Goal: Book appointment/travel/reservation

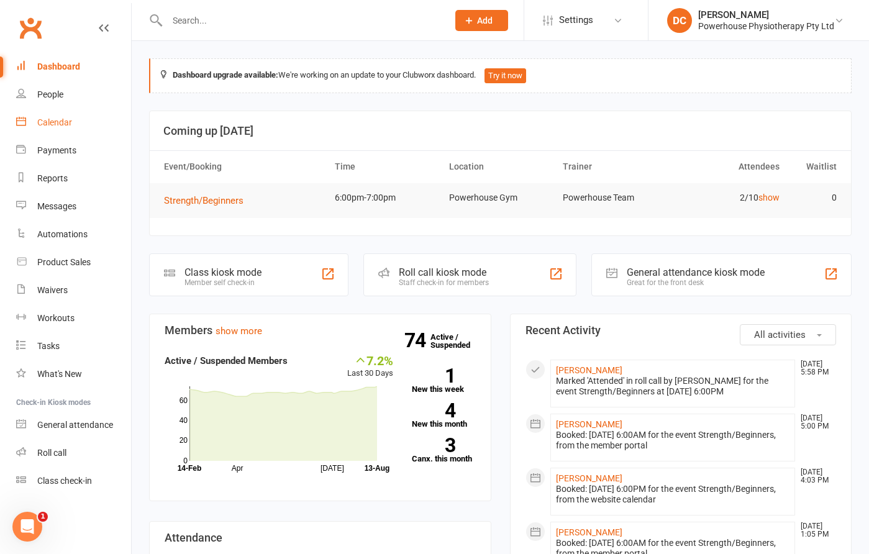
click at [58, 123] on div "Calendar" at bounding box center [54, 122] width 35 height 10
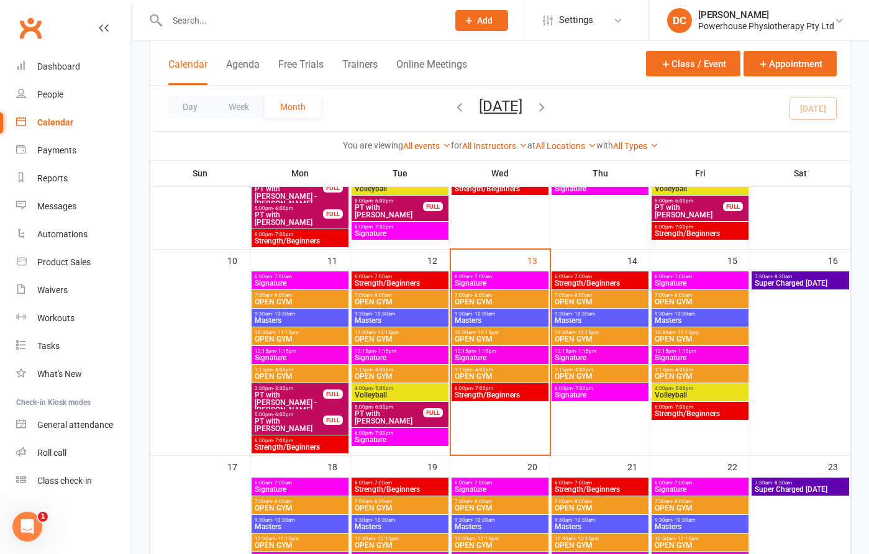
scroll to position [426, 0]
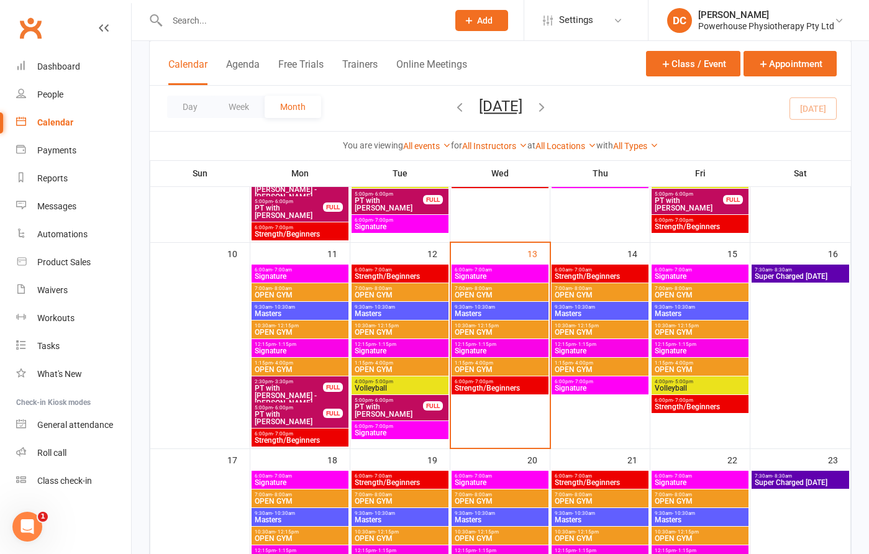
click at [631, 275] on span "Strength/Beginners" at bounding box center [600, 276] width 92 height 7
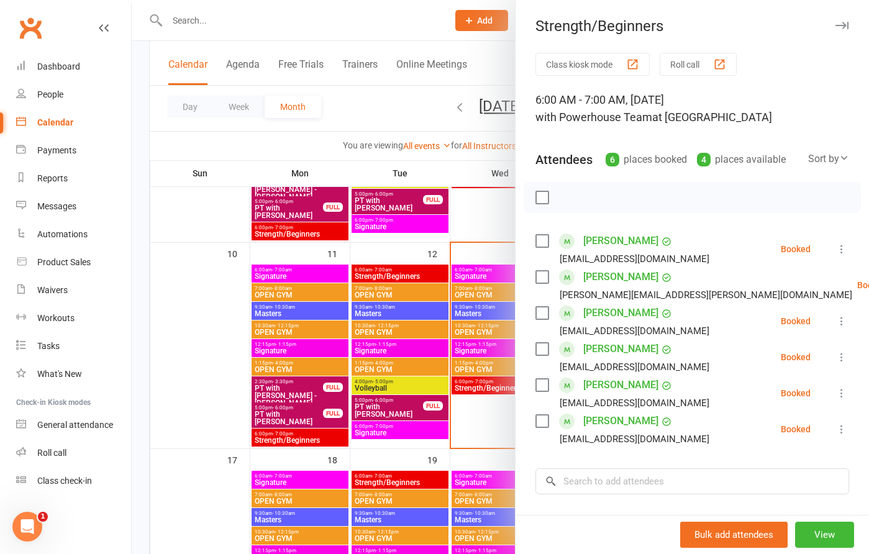
click at [841, 26] on icon "button" at bounding box center [842, 25] width 13 height 7
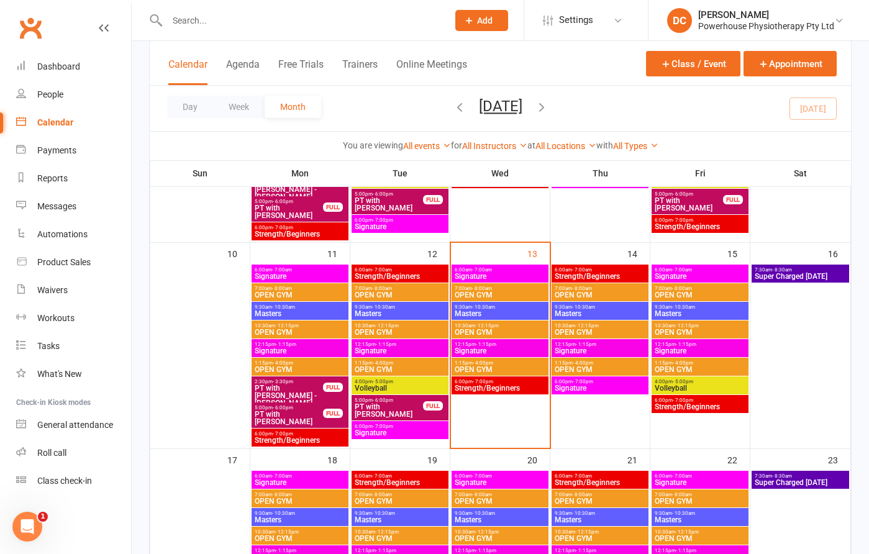
click at [707, 274] on span "Signature" at bounding box center [700, 276] width 92 height 7
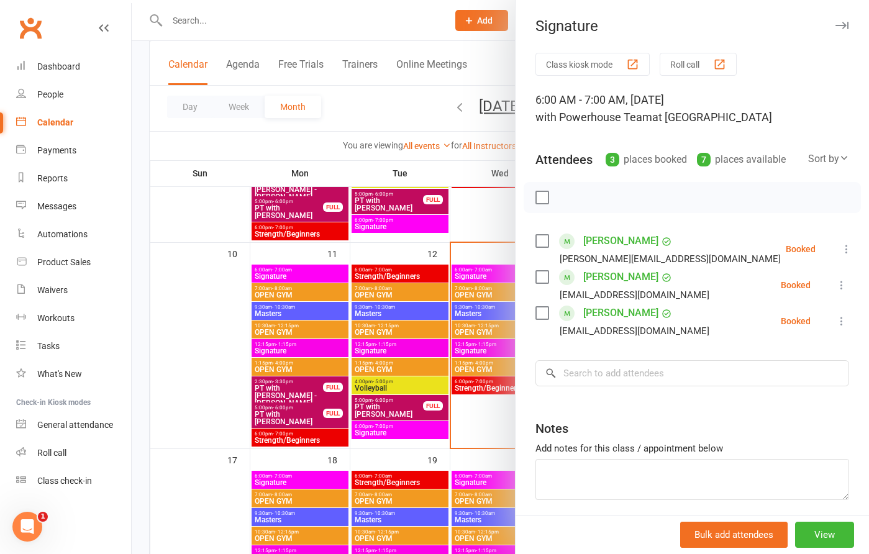
click at [846, 25] on icon "button" at bounding box center [842, 25] width 13 height 7
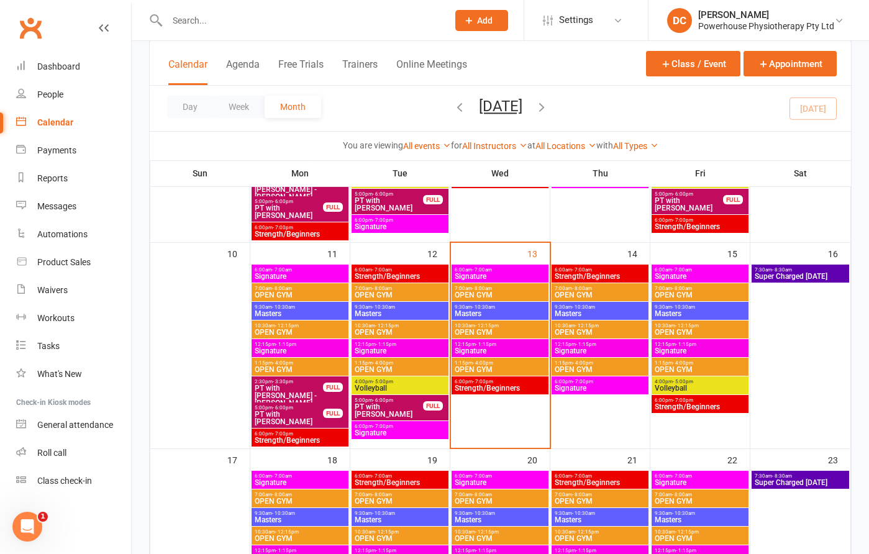
click at [601, 310] on span "Masters" at bounding box center [600, 313] width 92 height 7
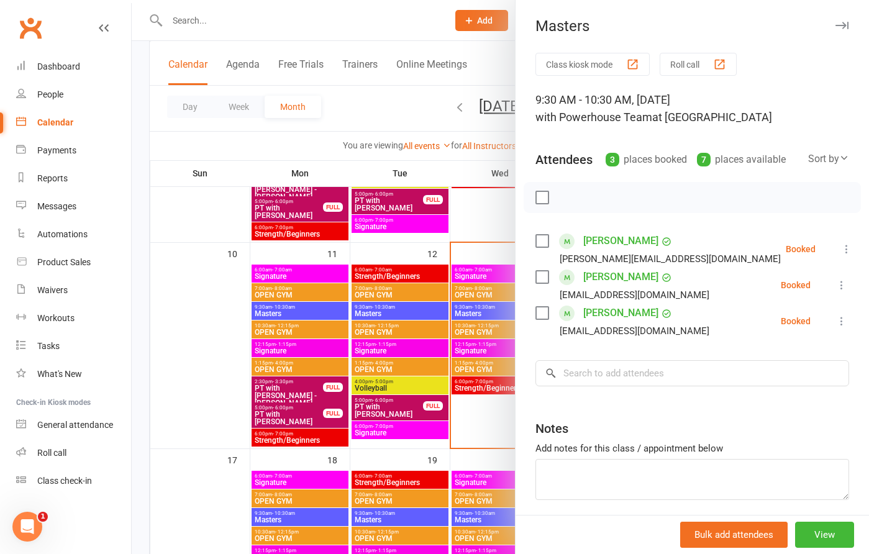
click at [847, 26] on icon "button" at bounding box center [842, 25] width 13 height 7
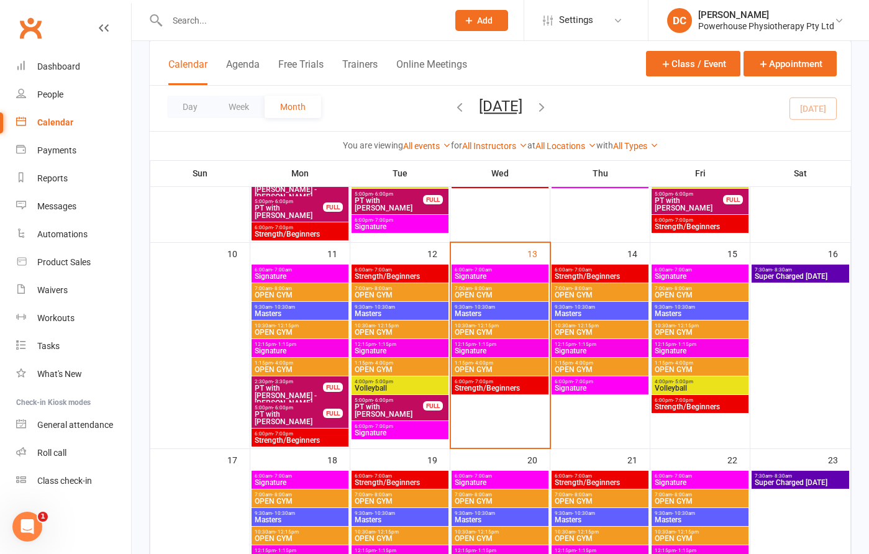
click at [770, 276] on span "Super Charged [DATE]" at bounding box center [800, 276] width 93 height 7
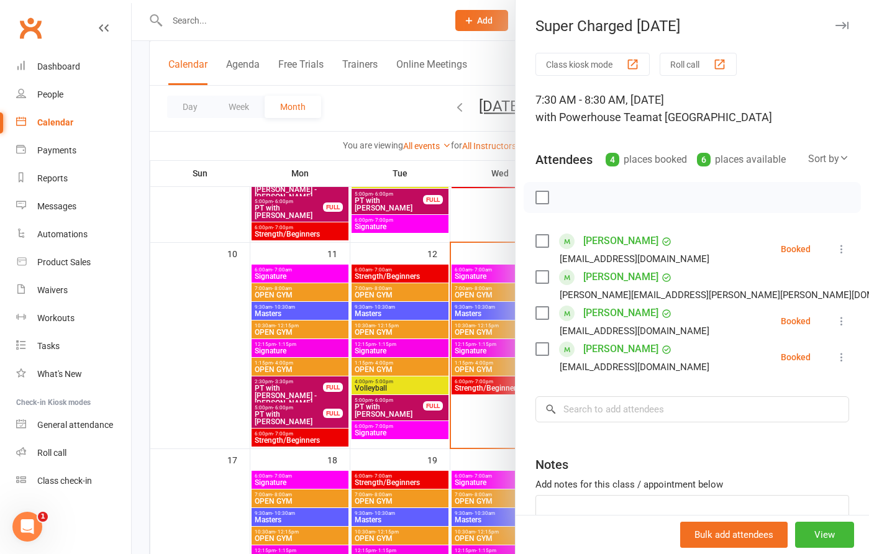
click at [841, 25] on icon "button" at bounding box center [842, 25] width 13 height 7
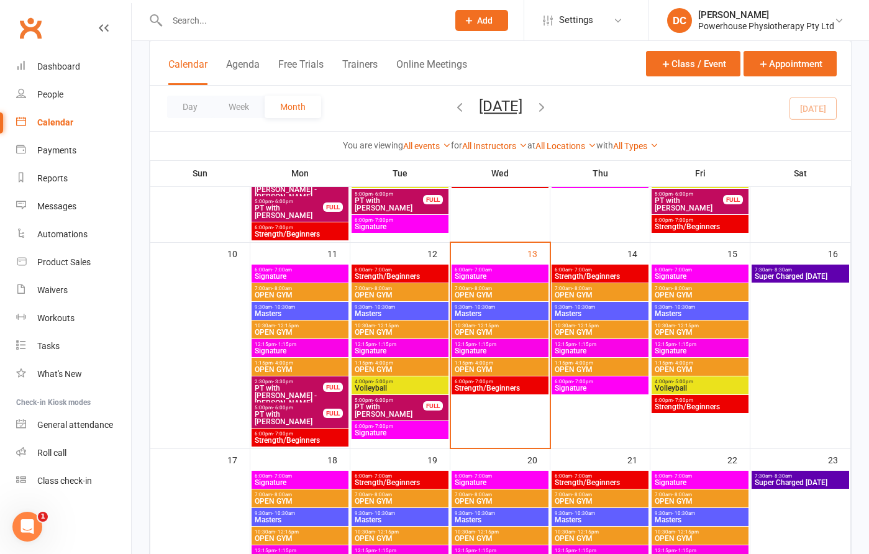
click at [326, 479] on span "Signature" at bounding box center [300, 482] width 92 height 7
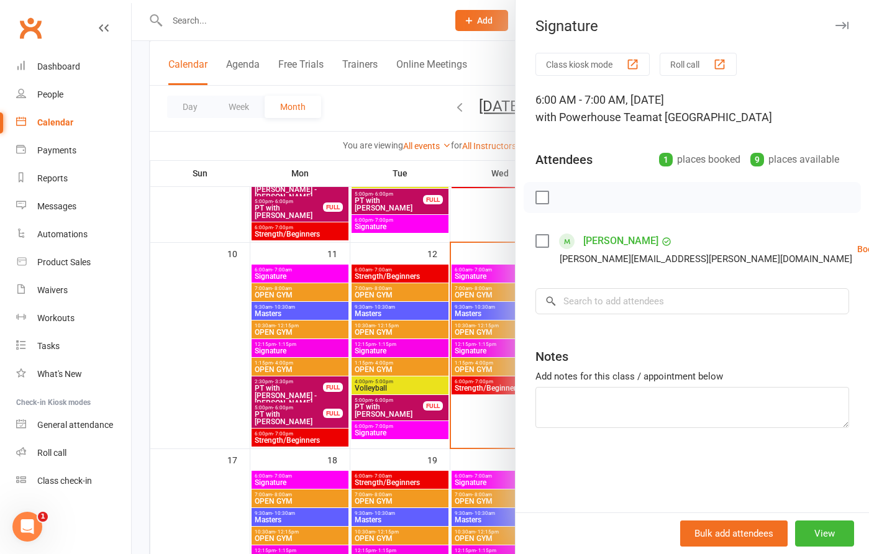
click at [840, 24] on icon "button" at bounding box center [842, 25] width 13 height 7
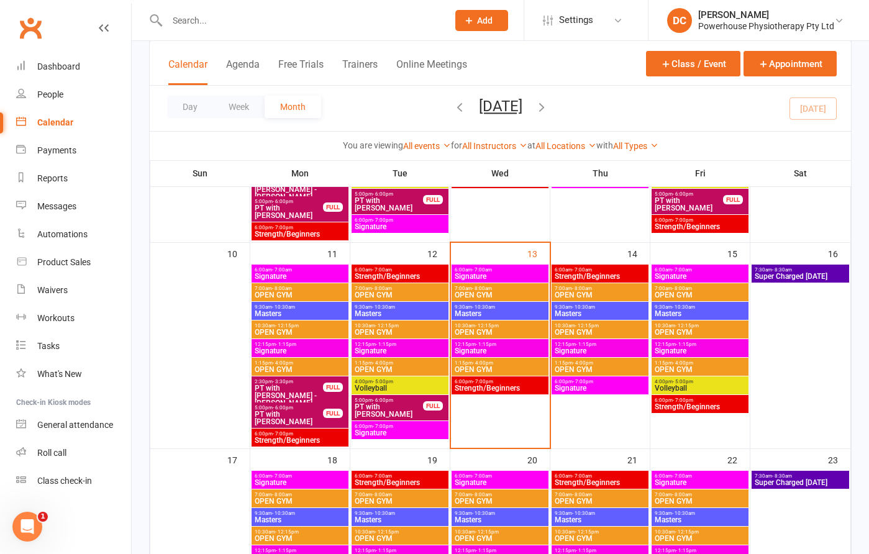
click at [604, 479] on span "Strength/Beginners" at bounding box center [600, 482] width 92 height 7
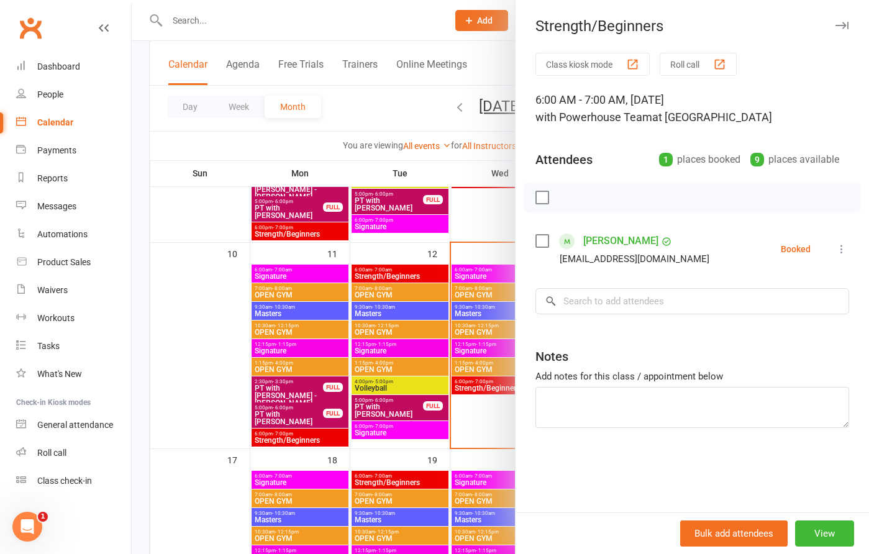
click at [846, 25] on icon "button" at bounding box center [842, 25] width 13 height 7
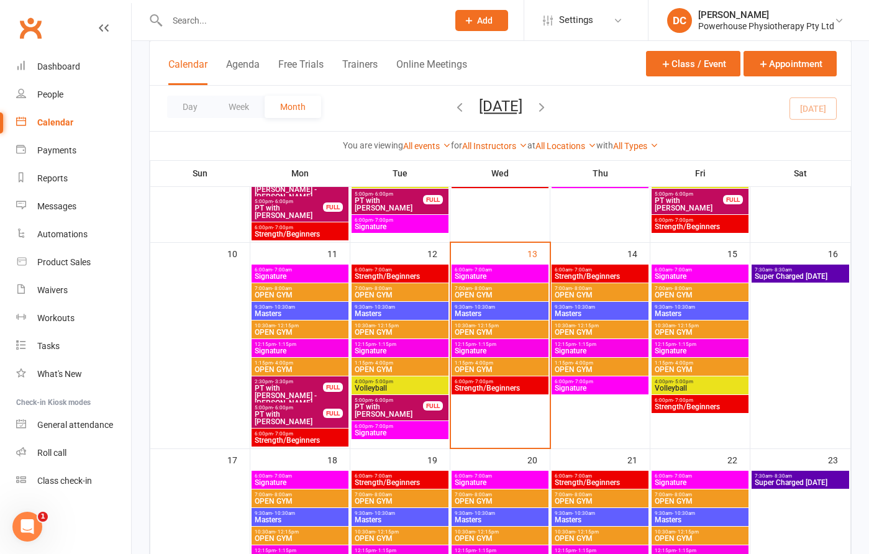
click at [614, 385] on span "Signature" at bounding box center [600, 388] width 92 height 7
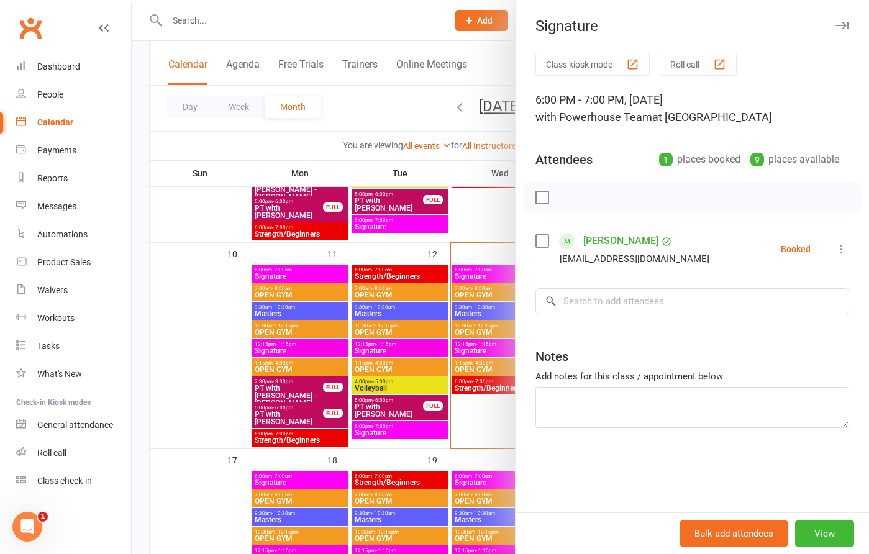
click at [841, 24] on icon "button" at bounding box center [842, 25] width 13 height 7
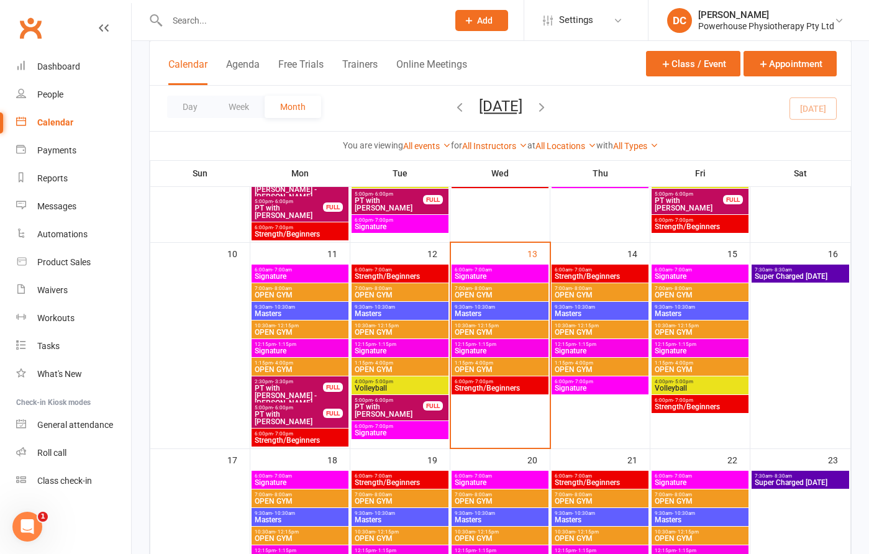
click at [511, 385] on span "Strength/Beginners" at bounding box center [500, 388] width 92 height 7
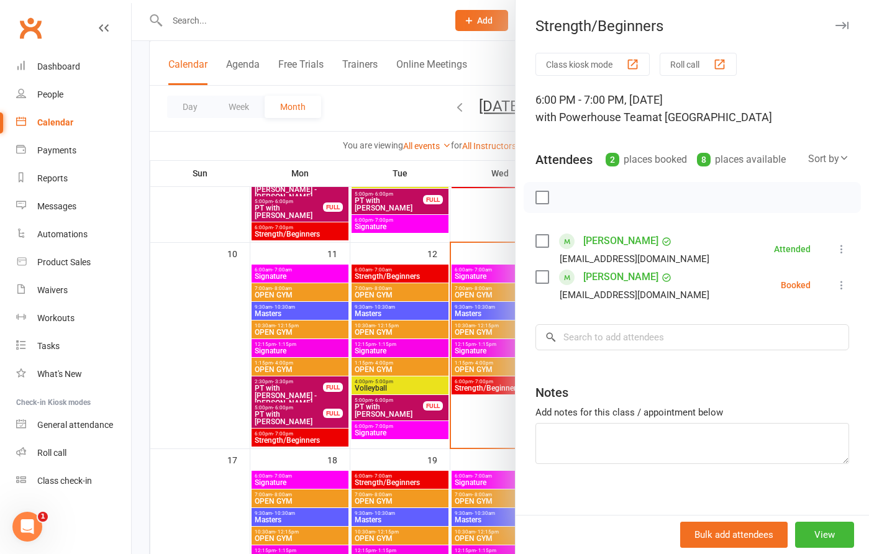
click at [844, 24] on icon "button" at bounding box center [842, 25] width 13 height 7
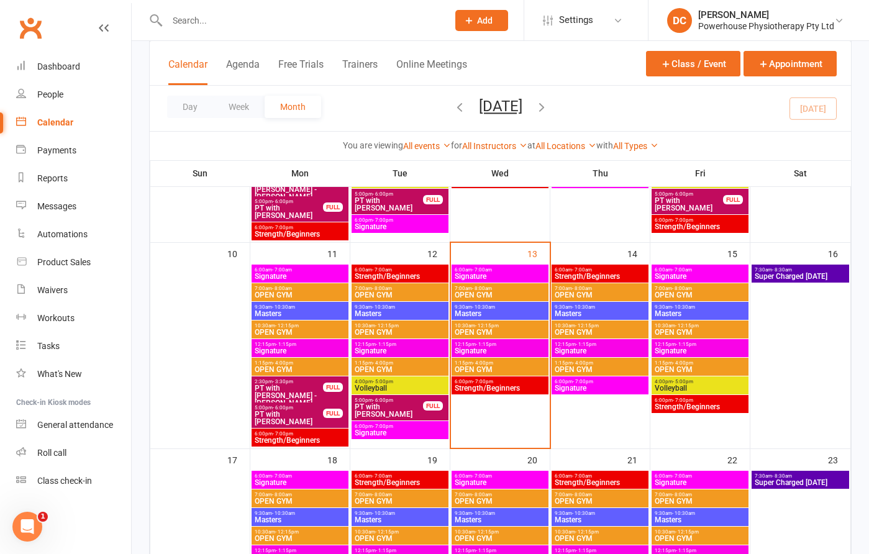
click at [715, 403] on span "Strength/Beginners" at bounding box center [700, 406] width 92 height 7
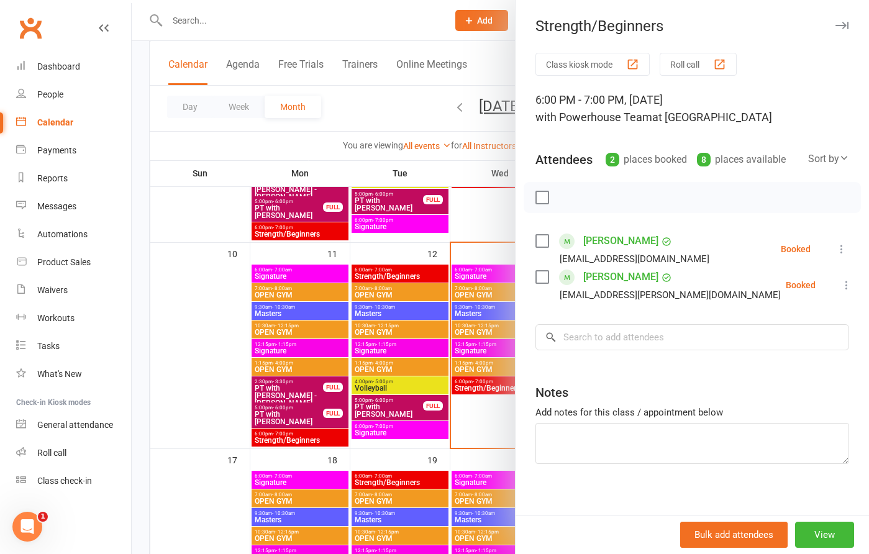
click at [846, 24] on icon "button" at bounding box center [842, 25] width 13 height 7
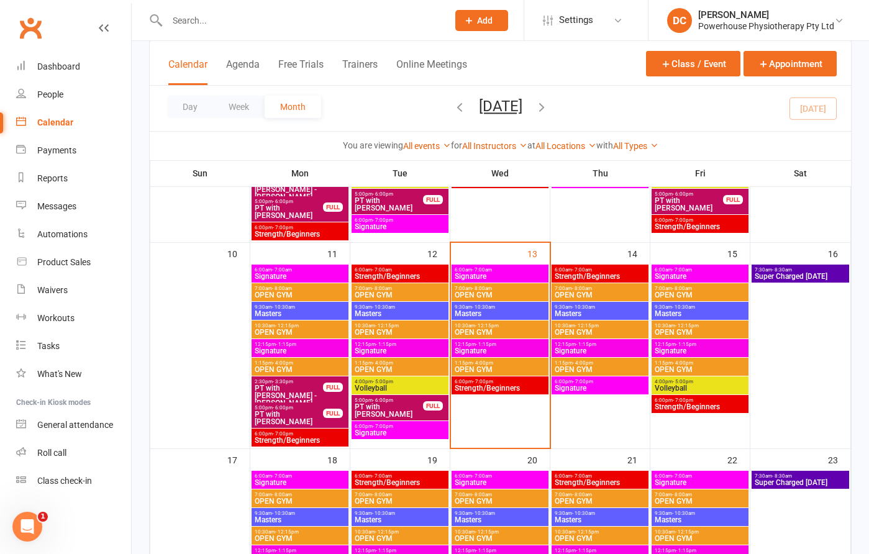
click at [425, 480] on span "Strength/Beginners" at bounding box center [400, 482] width 92 height 7
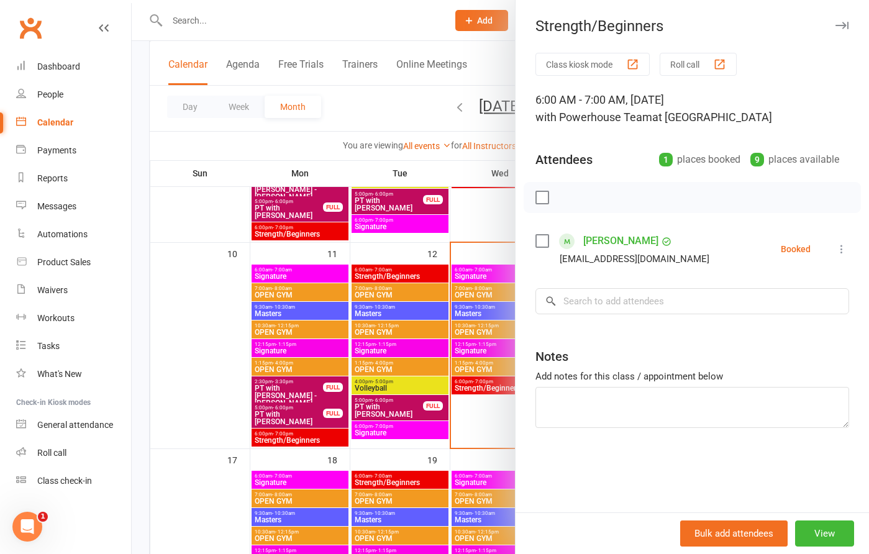
click at [841, 26] on icon "button" at bounding box center [842, 25] width 13 height 7
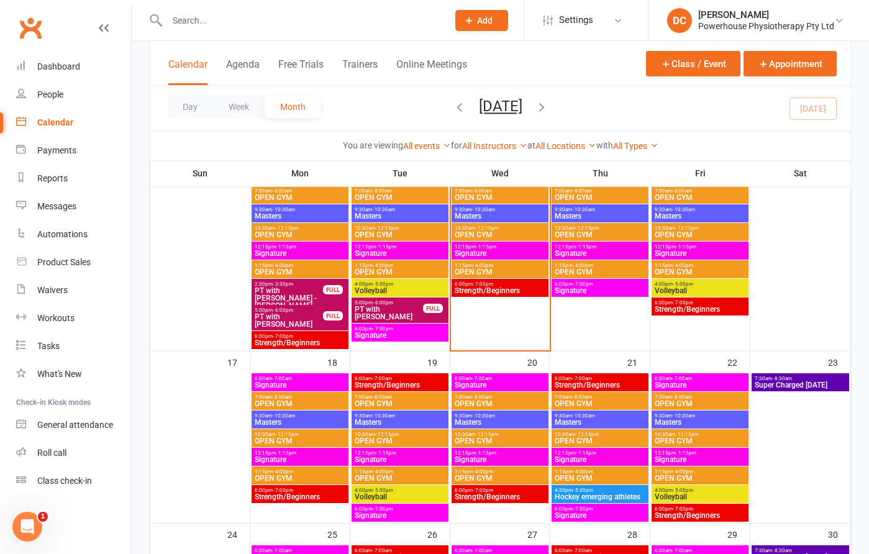
scroll to position [524, 0]
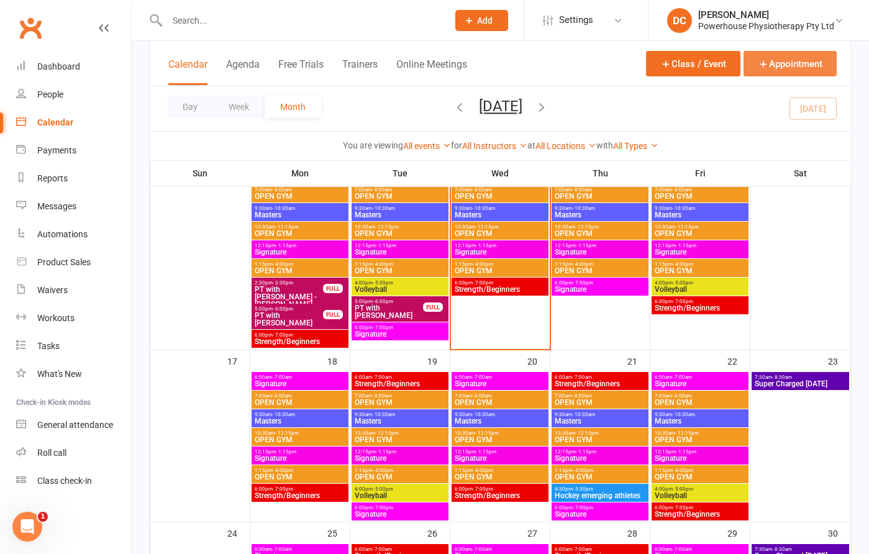
click at [786, 65] on button "Appointment" at bounding box center [790, 63] width 93 height 25
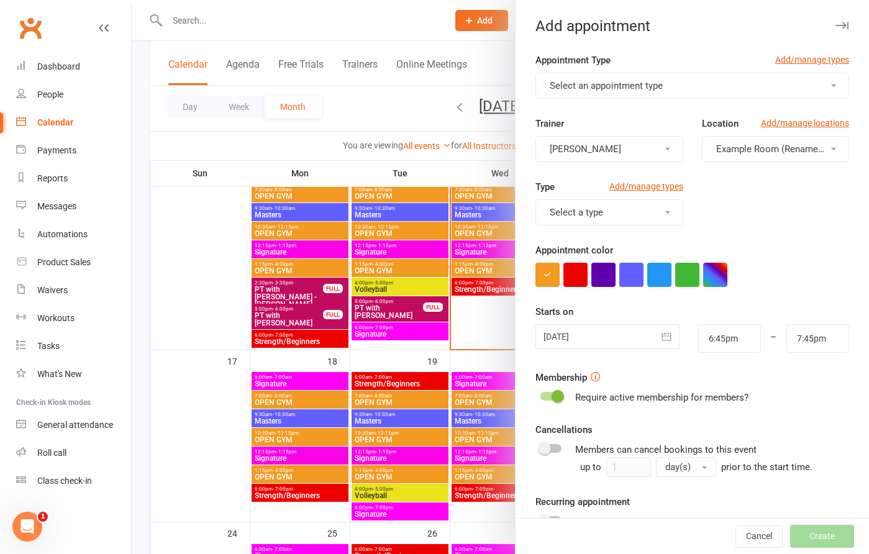
click at [667, 86] on button "Select an appointment type" at bounding box center [693, 86] width 314 height 26
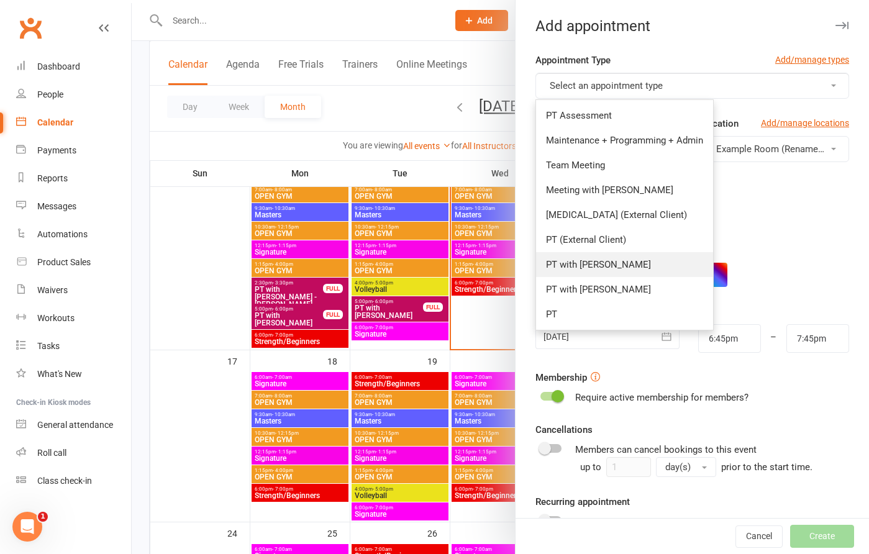
click at [616, 263] on link "PT with Danielle" at bounding box center [624, 264] width 177 height 25
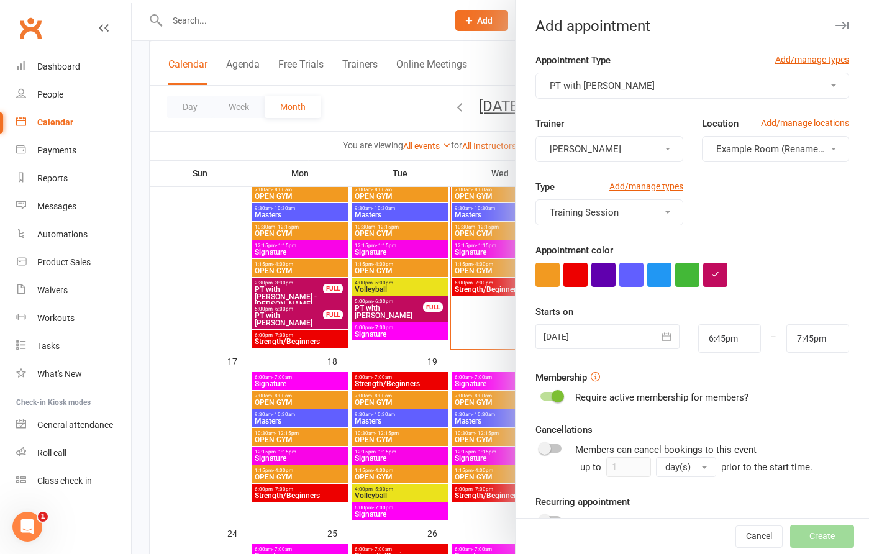
click at [760, 152] on span "Example Room (Rename me!)" at bounding box center [777, 149] width 123 height 11
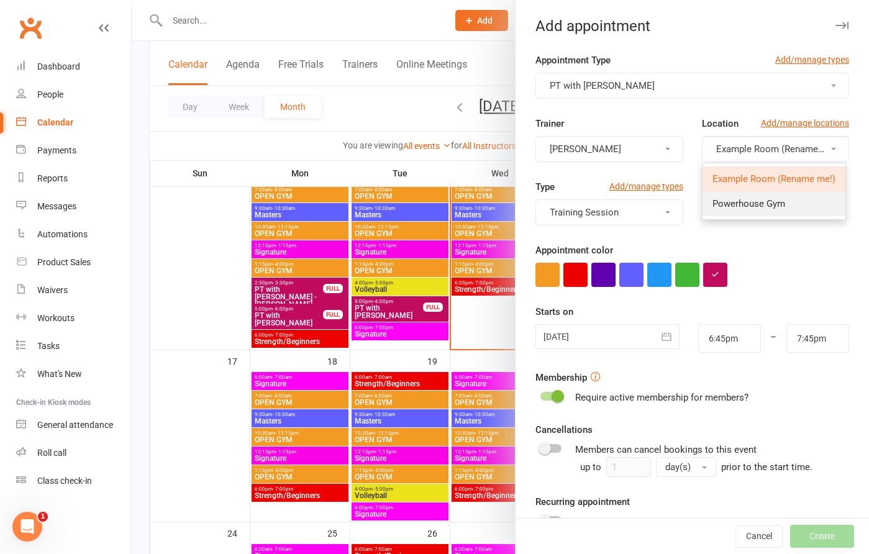
click at [759, 201] on span "Powerhouse Gym" at bounding box center [749, 203] width 73 height 11
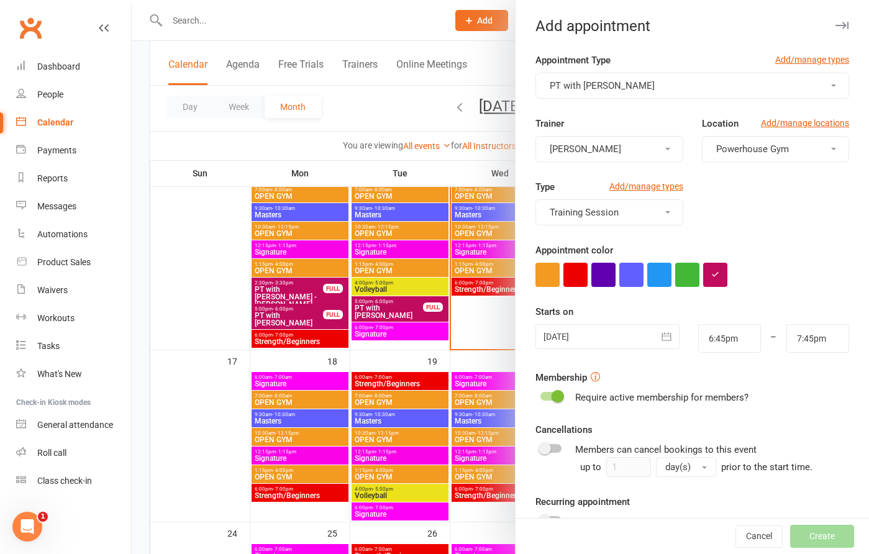
click at [570, 334] on div at bounding box center [608, 336] width 144 height 25
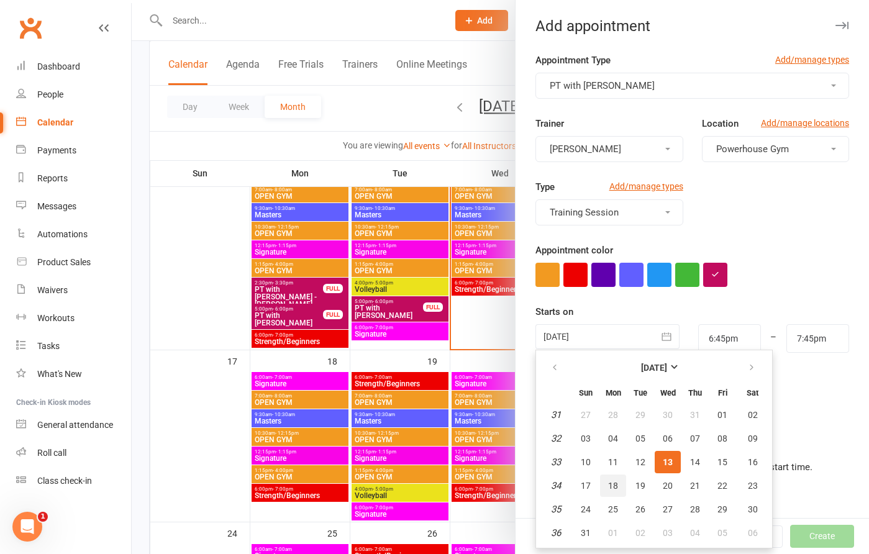
click at [611, 484] on span "18" at bounding box center [613, 486] width 10 height 10
type input "18 Aug 2025"
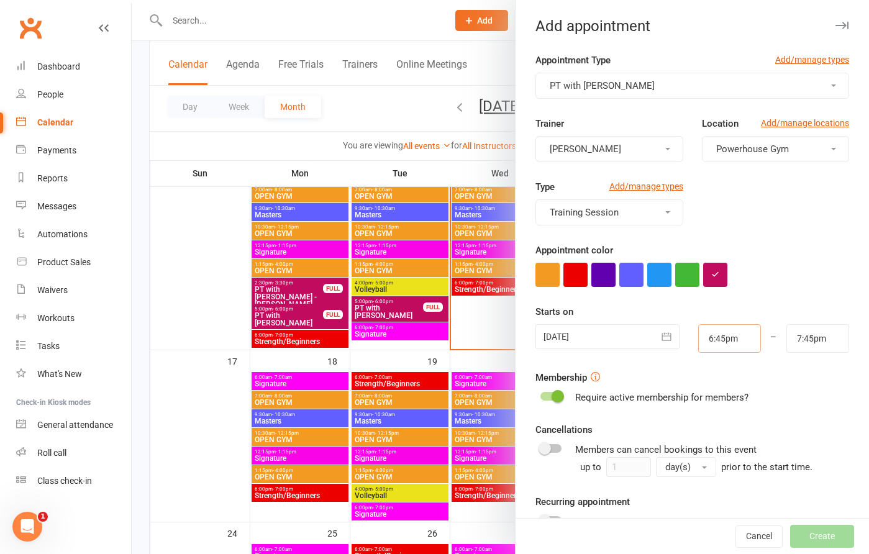
click at [713, 339] on input "6:45pm" at bounding box center [729, 338] width 63 height 29
type input "2:30pm"
type input "3:30pm"
click at [716, 380] on li "2:30pm" at bounding box center [729, 382] width 60 height 19
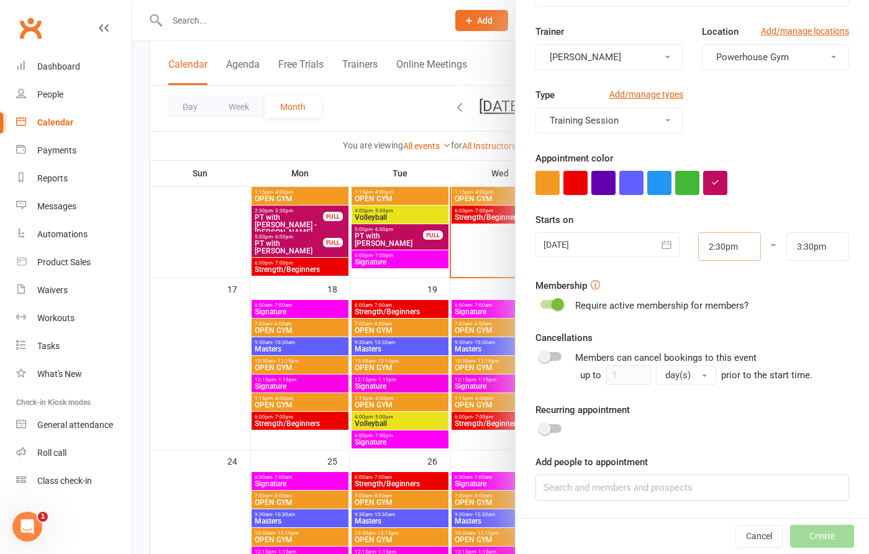
scroll to position [613, 0]
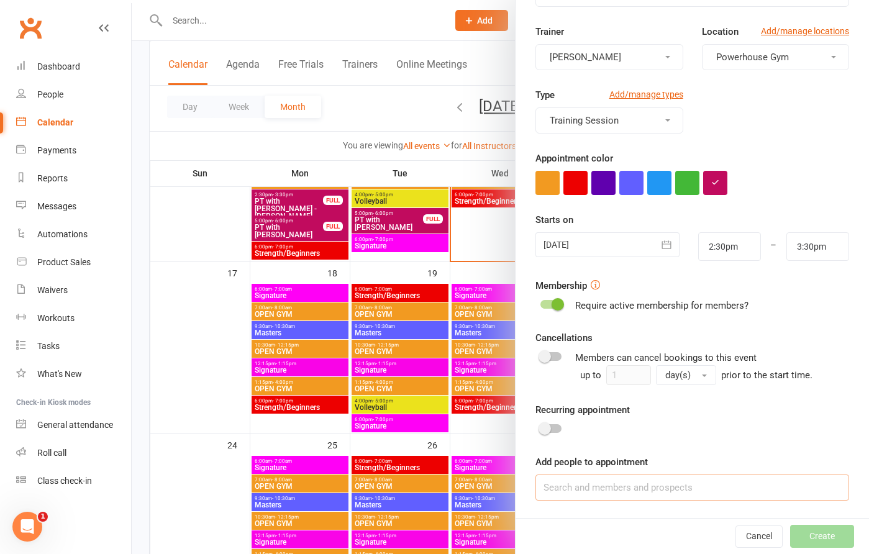
click at [619, 491] on input at bounding box center [693, 488] width 314 height 26
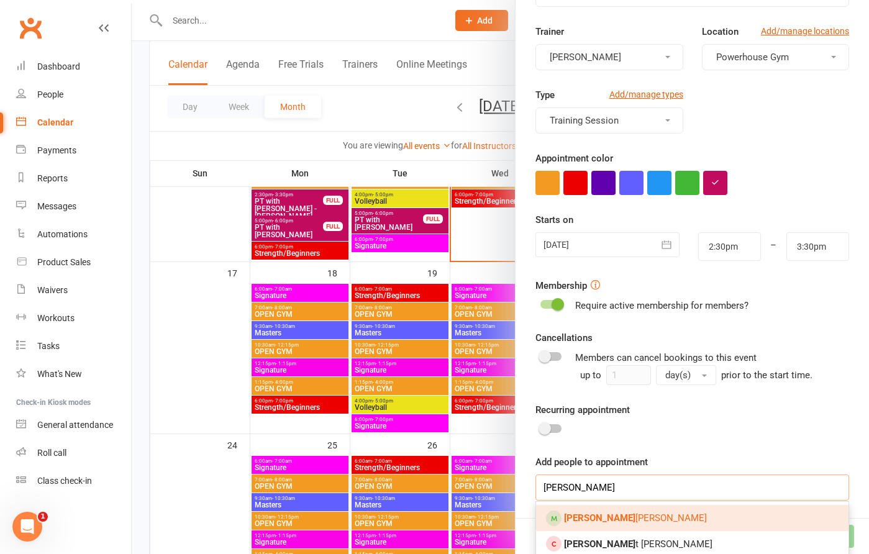
type input "julie"
click at [618, 518] on link "Julie Watson" at bounding box center [692, 518] width 313 height 26
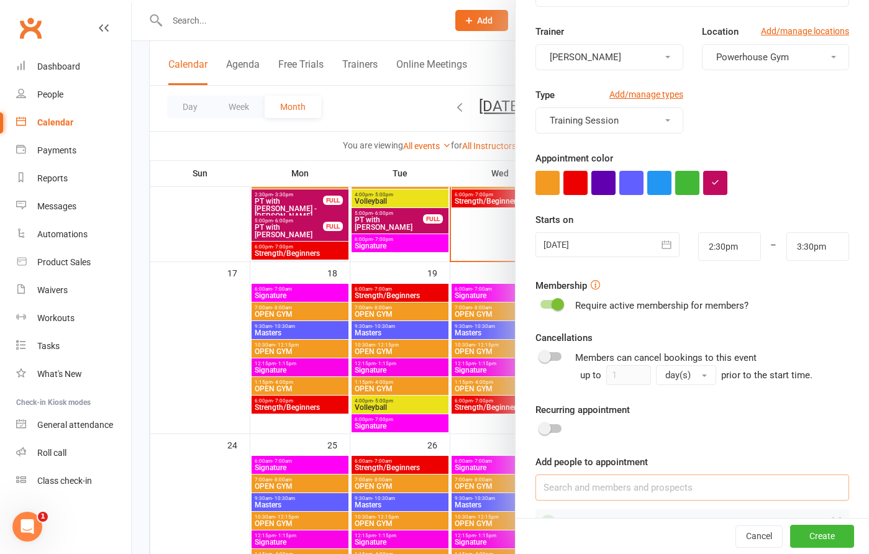
scroll to position [127, 0]
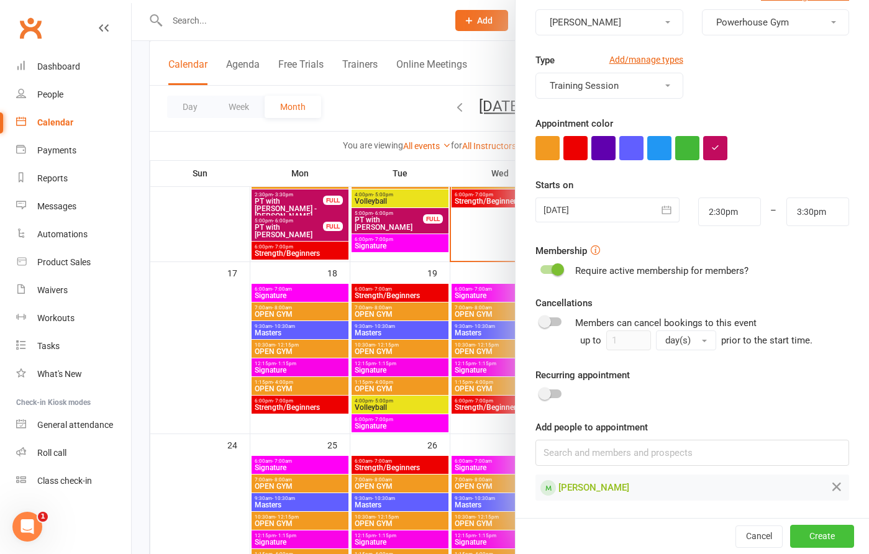
click at [824, 535] on button "Create" at bounding box center [822, 536] width 64 height 22
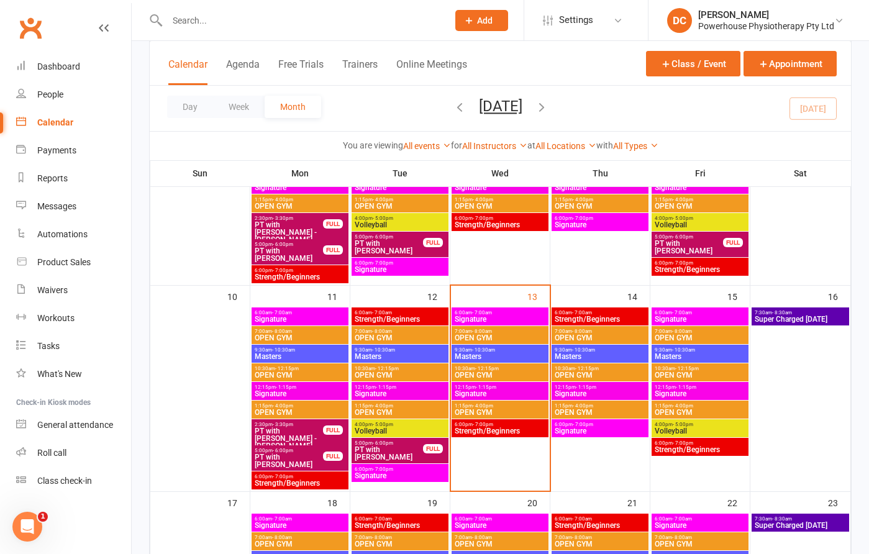
scroll to position [380, 0]
